Goal: Information Seeking & Learning: Find contact information

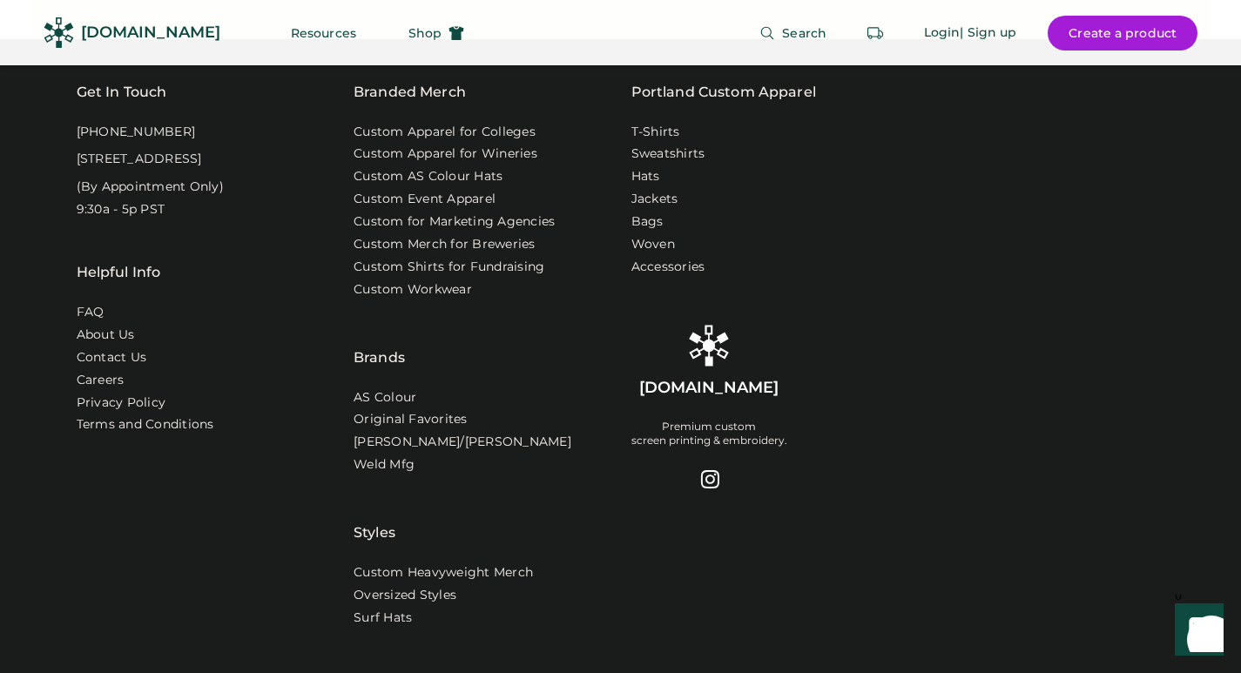
scroll to position [5561, 0]
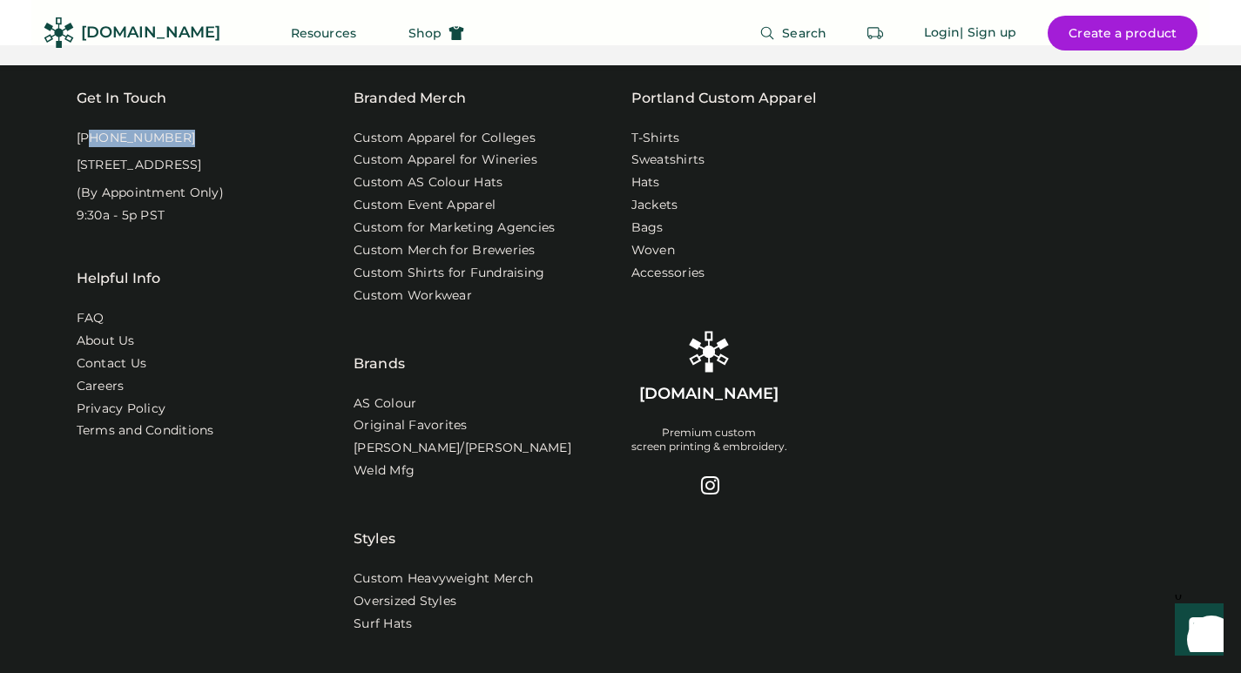
drag, startPoint x: 180, startPoint y: 159, endPoint x: 87, endPoint y: 169, distance: 93.8
click at [87, 169] on div "Get In Touch [PHONE_NUMBER] [STREET_ADDRESS] (By Appointment Only) 9:30a - 5p P…" at bounding box center [205, 284] width 257 height 392
copy div "[PHONE_NUMBER]"
click at [138, 373] on link "Contact Us" at bounding box center [113, 363] width 72 height 17
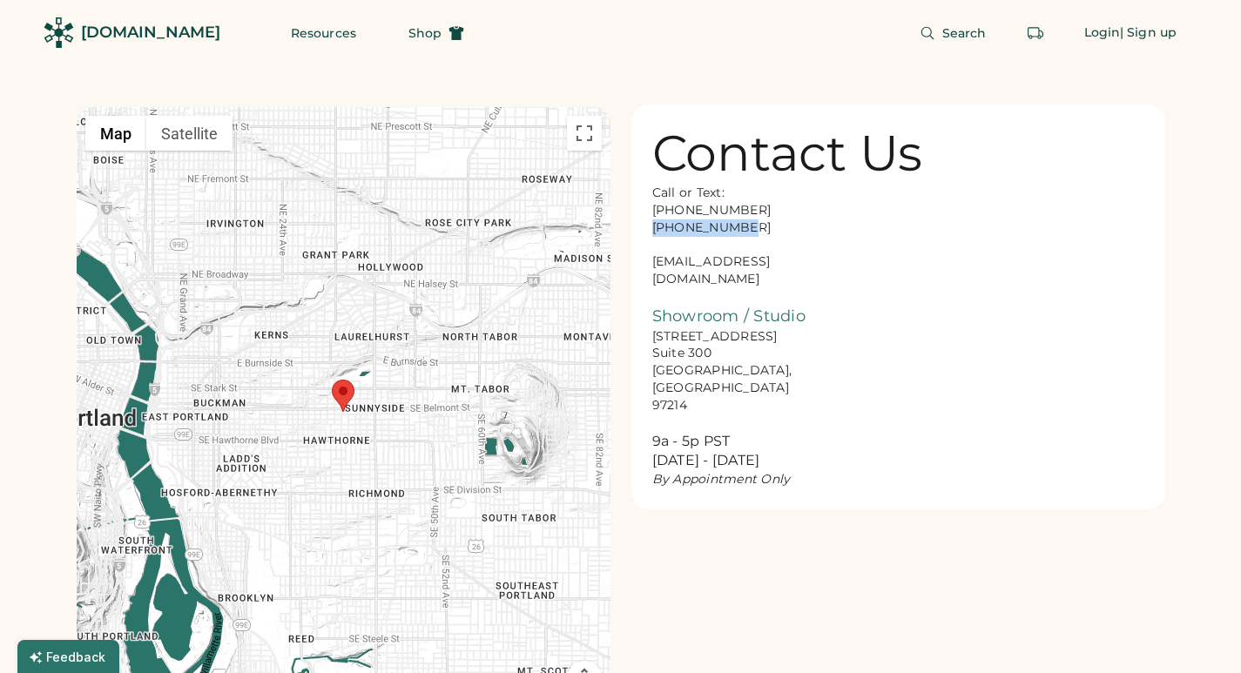
drag, startPoint x: 744, startPoint y: 225, endPoint x: 651, endPoint y: 232, distance: 93.5
click at [651, 232] on div "Contact Us Call or Text: [PHONE_NUMBER] [PHONE_NUMBER] [EMAIL_ADDRESS][DOMAIN_N…" at bounding box center [899, 307] width 534 height 405
copy div "[PHONE_NUMBER]"
click at [668, 267] on div "Call or Text: [PHONE_NUMBER] [PHONE_NUMBER] [EMAIL_ADDRESS][DOMAIN_NAME] Showro…" at bounding box center [740, 337] width 174 height 304
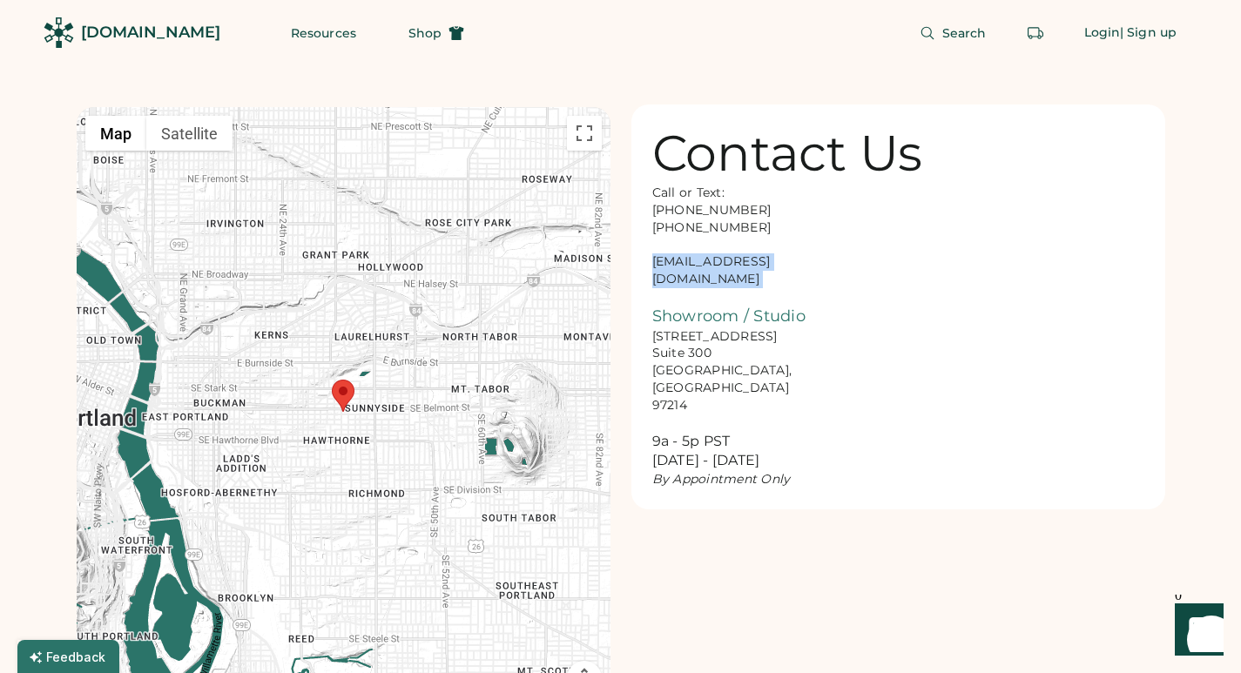
click at [668, 267] on div "Call or Text: [PHONE_NUMBER] [PHONE_NUMBER] [EMAIL_ADDRESS][DOMAIN_NAME] Showro…" at bounding box center [740, 337] width 174 height 304
copy div "[EMAIL_ADDRESS][DOMAIN_NAME]"
